Goal: Transaction & Acquisition: Subscribe to service/newsletter

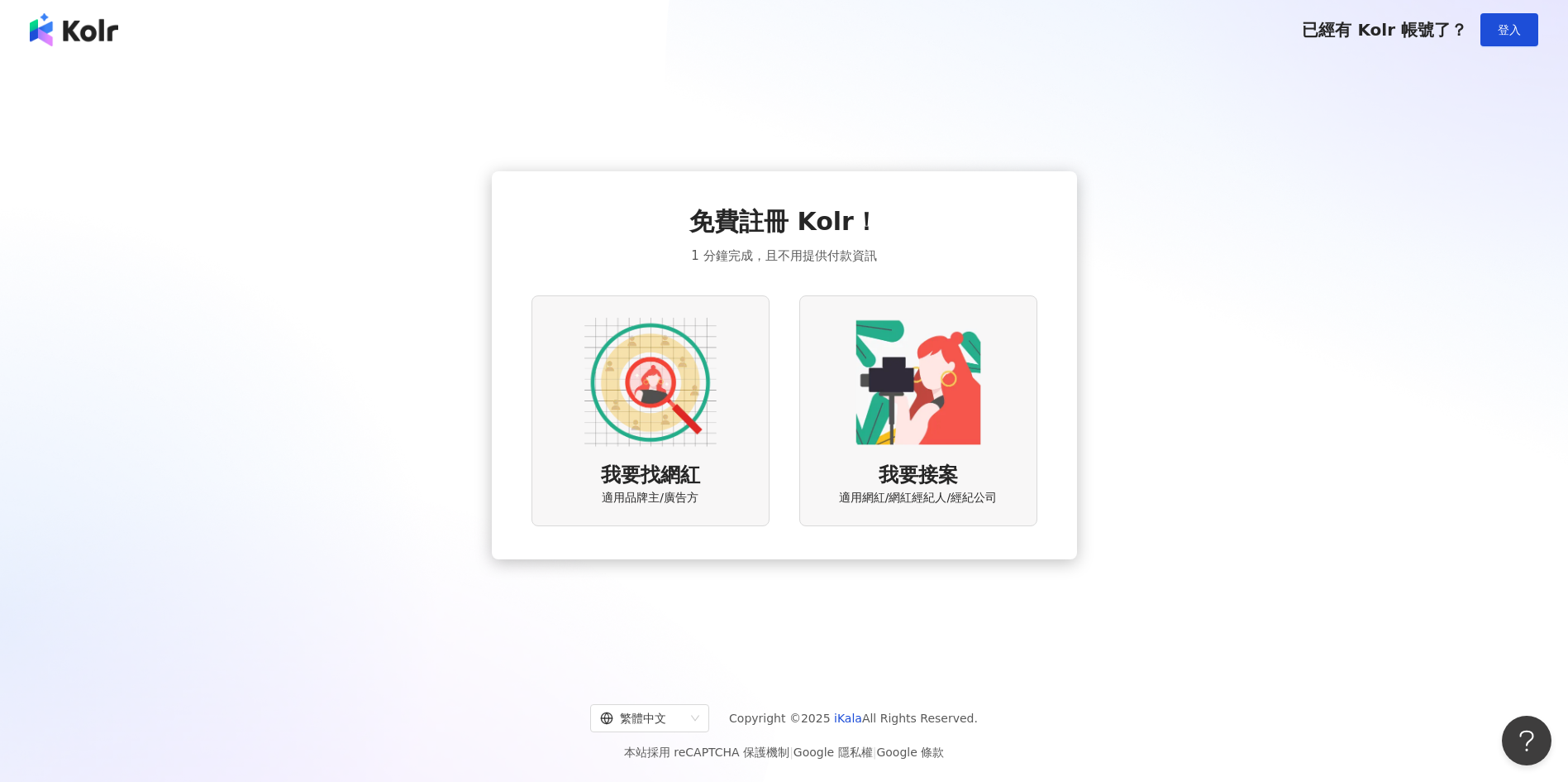
click at [925, 441] on img at bounding box center [918, 381] width 132 height 132
click at [643, 389] on img at bounding box center [650, 381] width 132 height 132
